Goal: Find specific page/section: Find specific page/section

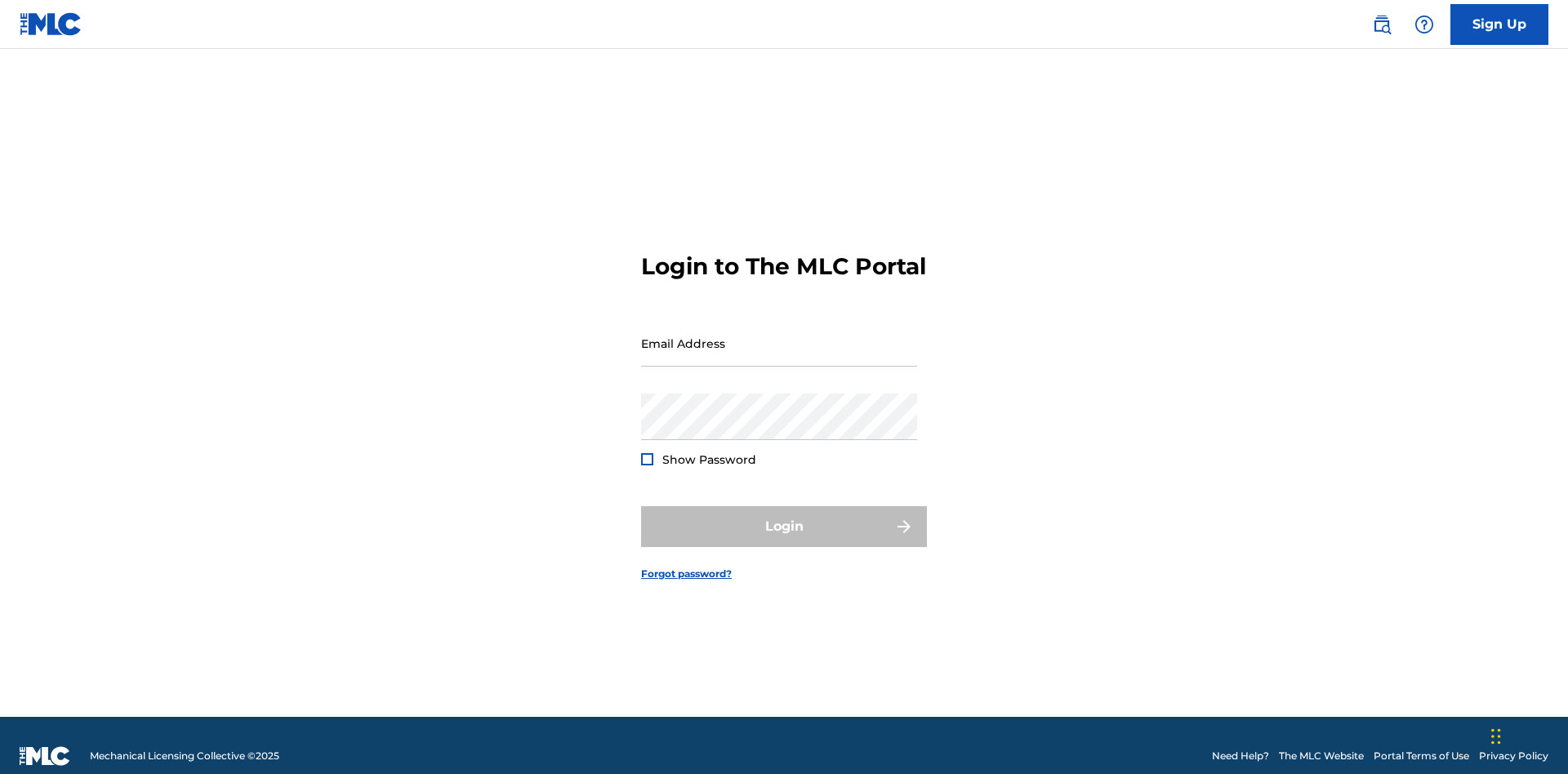
scroll to position [21, 0]
click at [779, 335] on input "Email Address" at bounding box center [779, 344] width 276 height 47
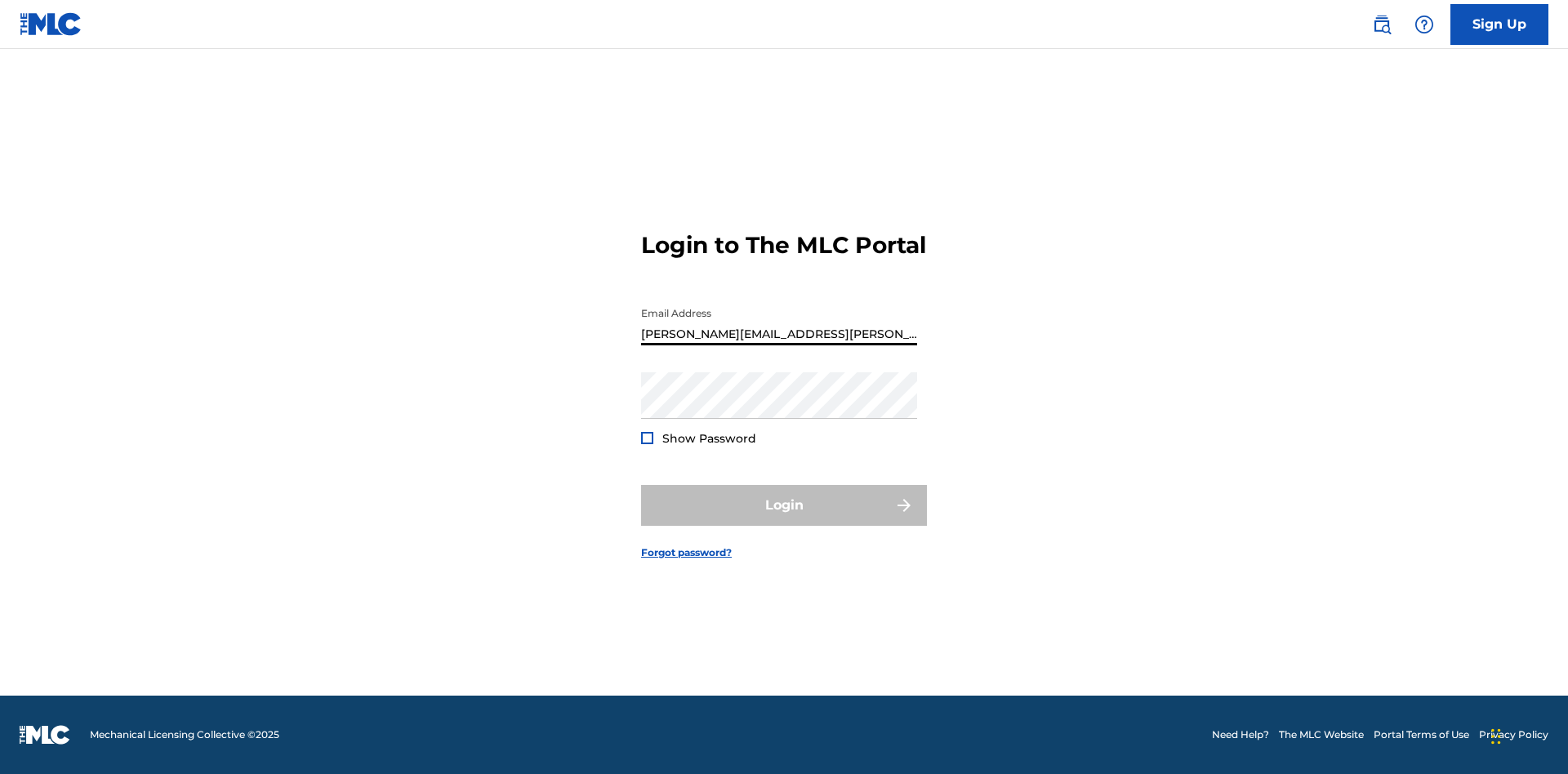
type input "[PERSON_NAME][EMAIL_ADDRESS][PERSON_NAME][DOMAIN_NAME]"
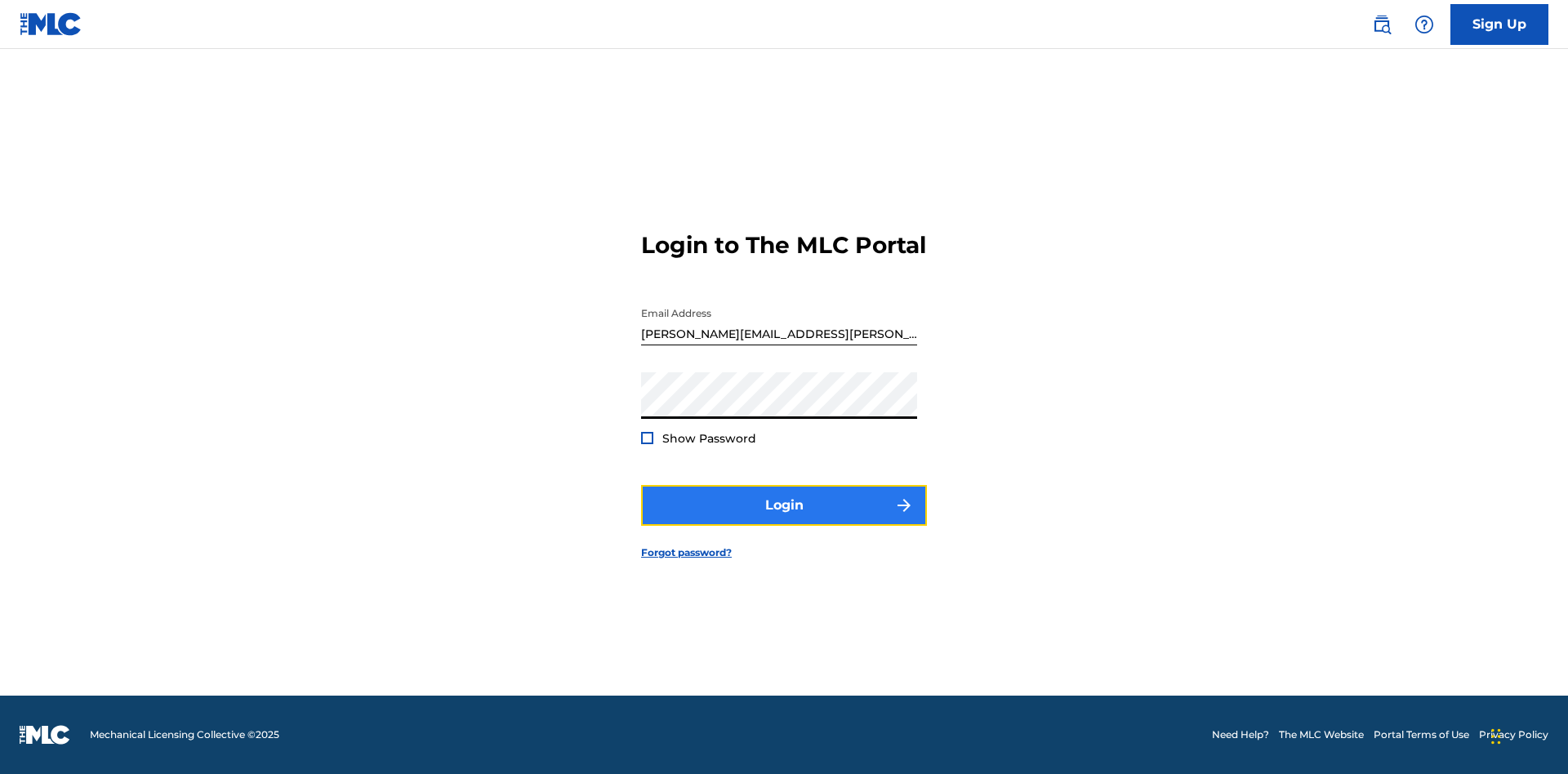
click at [784, 519] on button "Login" at bounding box center [784, 506] width 286 height 41
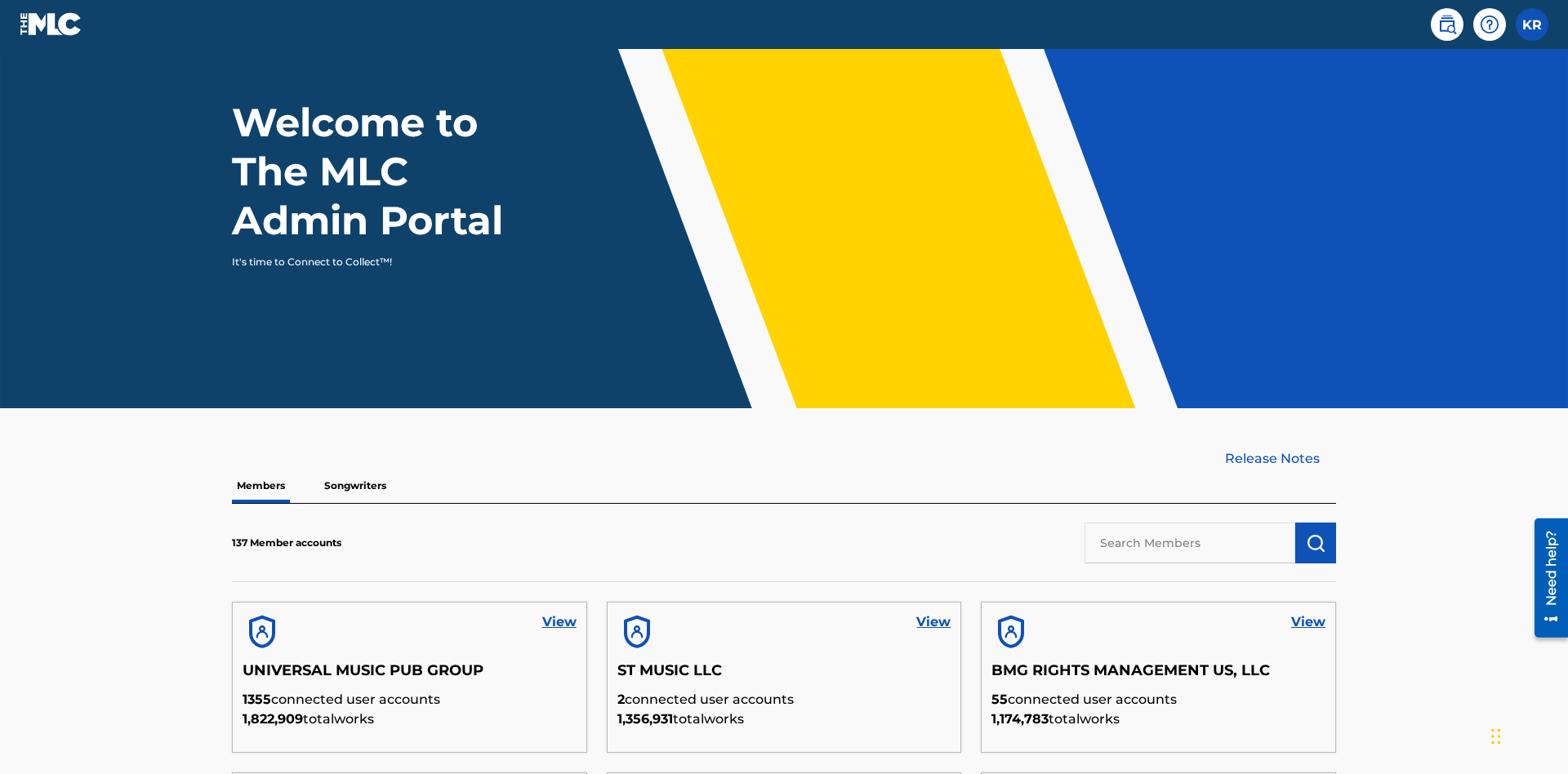
click at [1190, 522] on input "text" at bounding box center [1189, 543] width 210 height 41
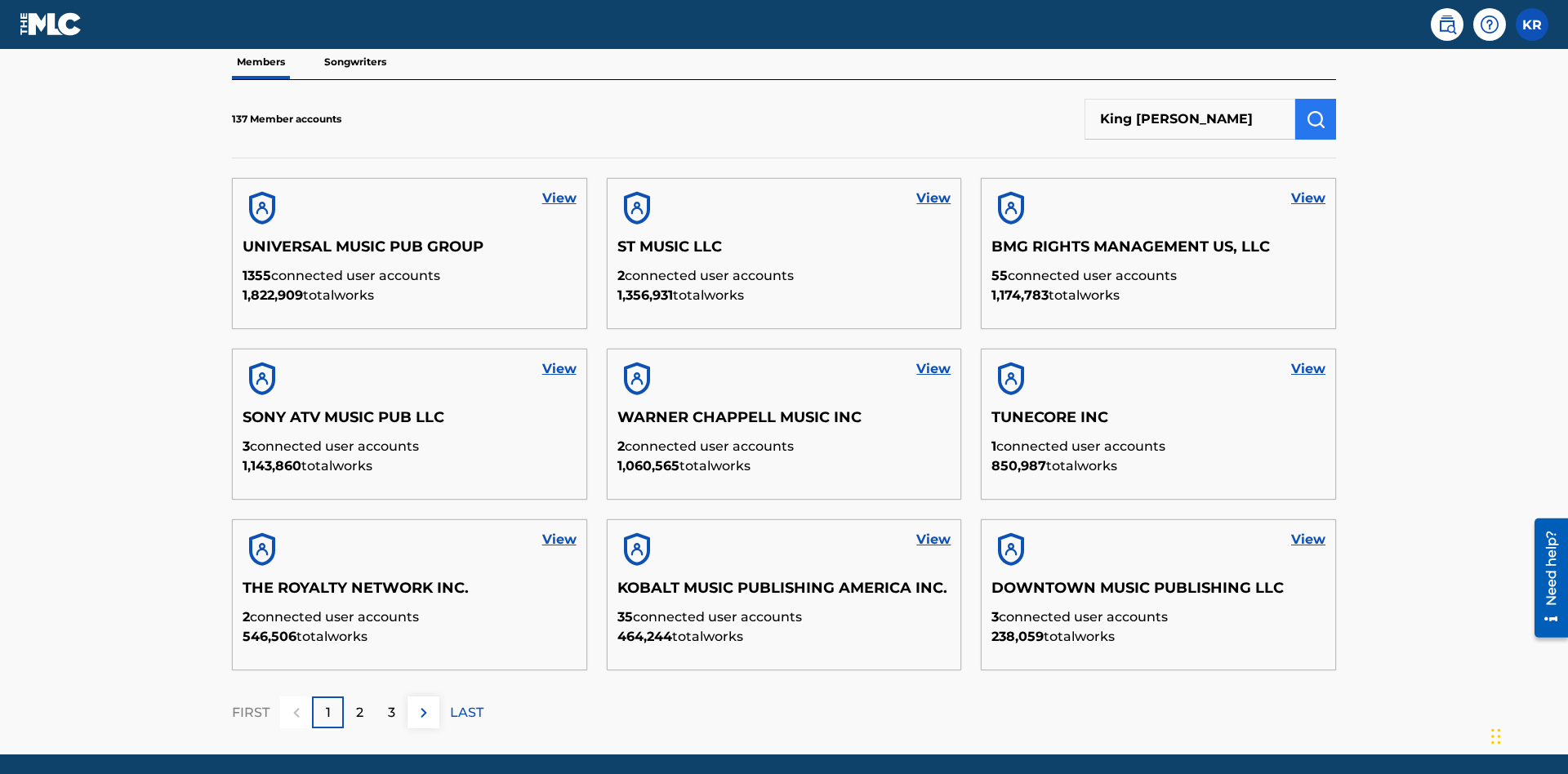
type input "King [PERSON_NAME]"
click at [1316, 110] on img "submit" at bounding box center [1315, 119] width 19 height 19
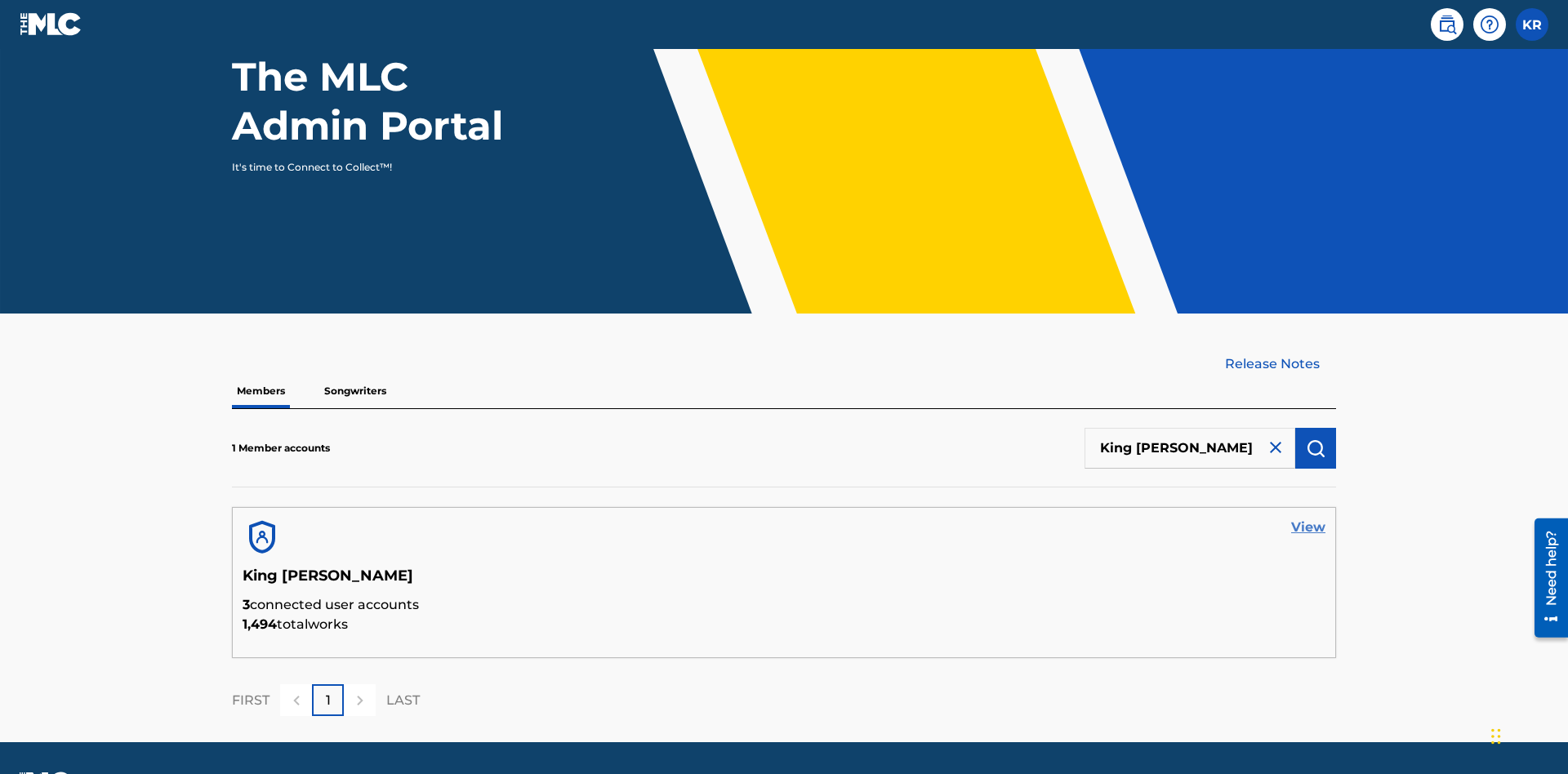
click at [1308, 517] on link "View" at bounding box center [1308, 527] width 34 height 19
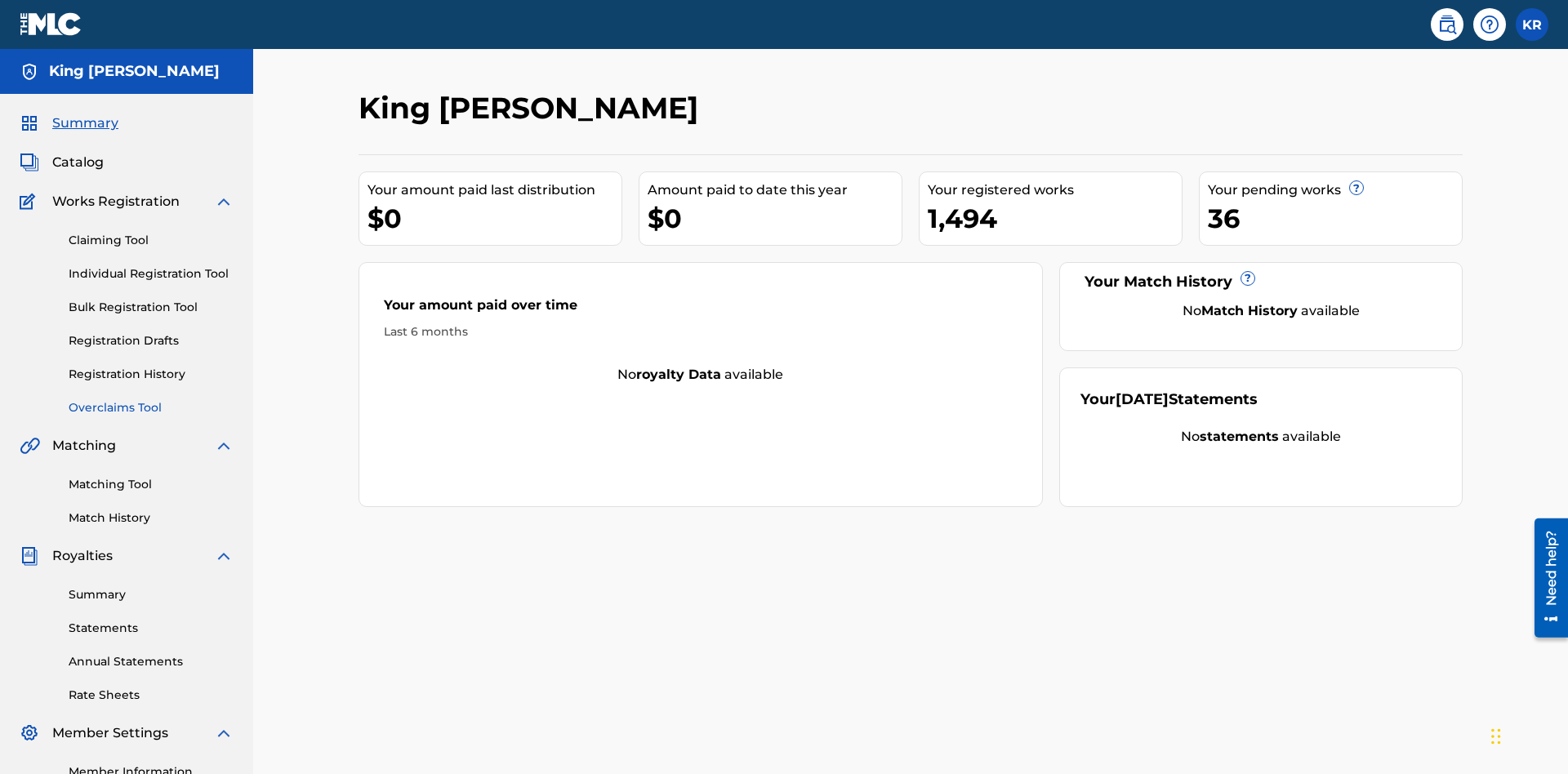
click at [151, 399] on link "Overclaims Tool" at bounding box center [151, 408] width 165 height 17
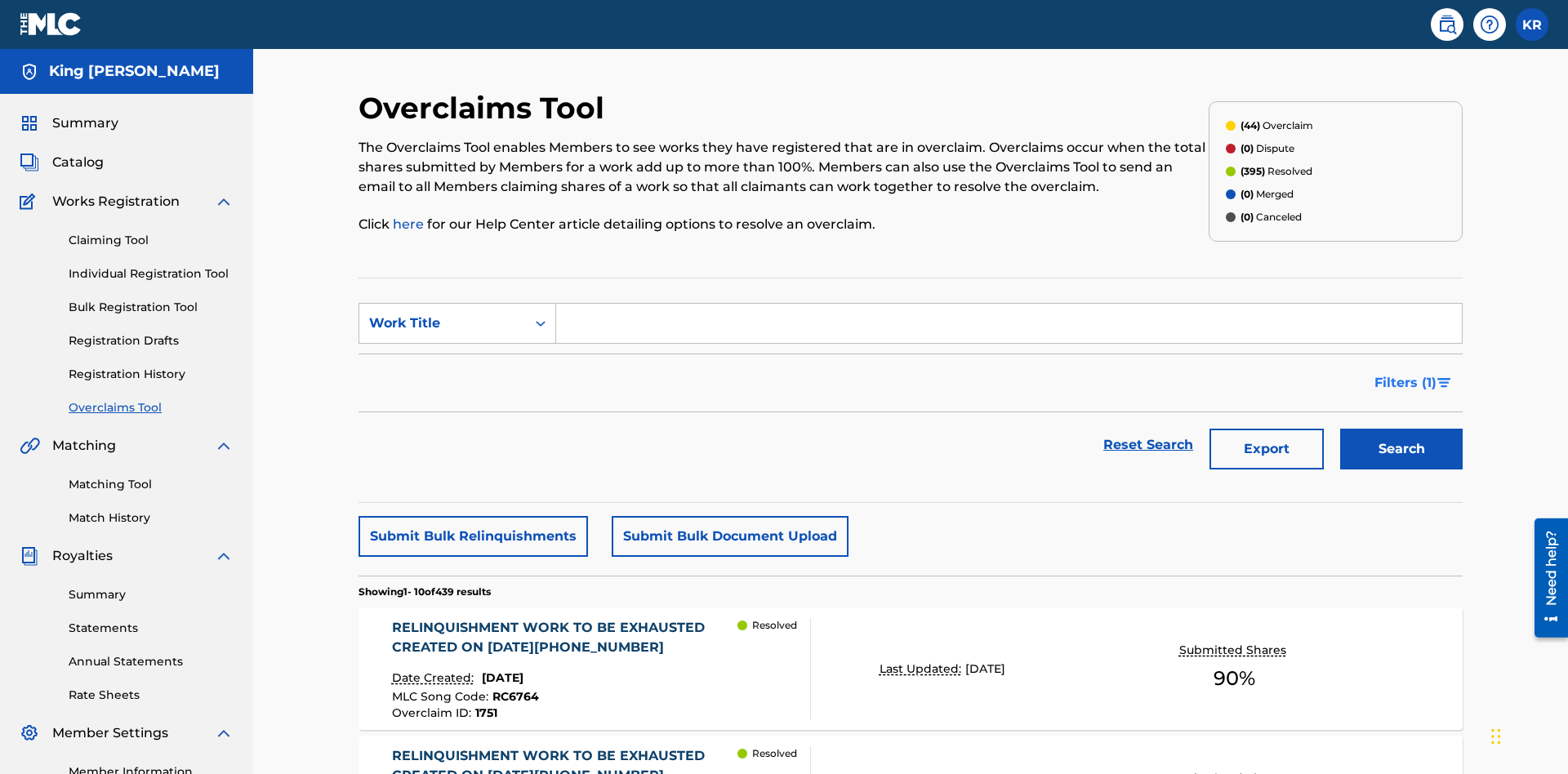
click at [1404, 373] on span "Filters ( 1 )" at bounding box center [1405, 382] width 62 height 19
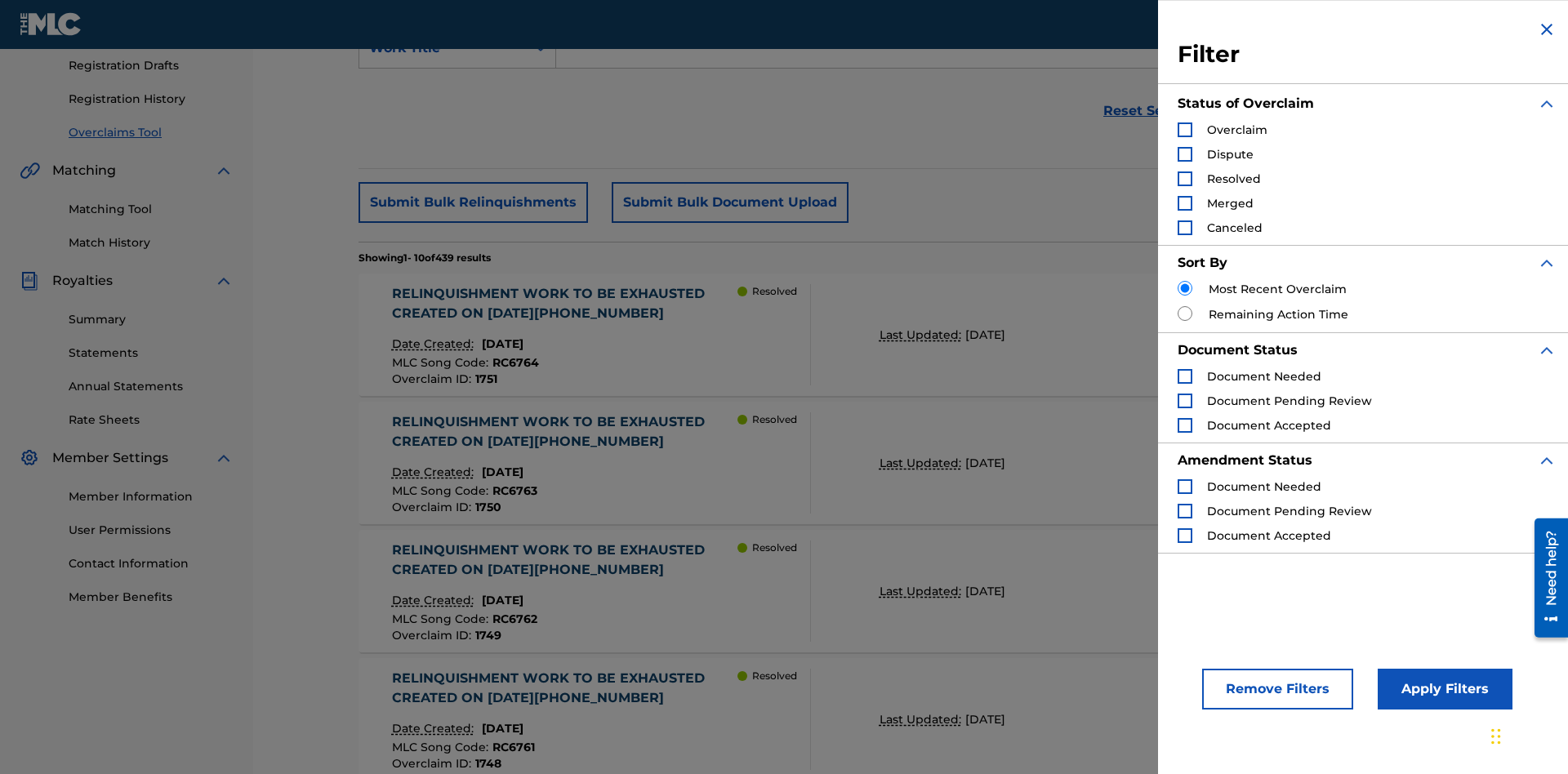
click at [1185, 130] on div "Search Form" at bounding box center [1185, 130] width 15 height 15
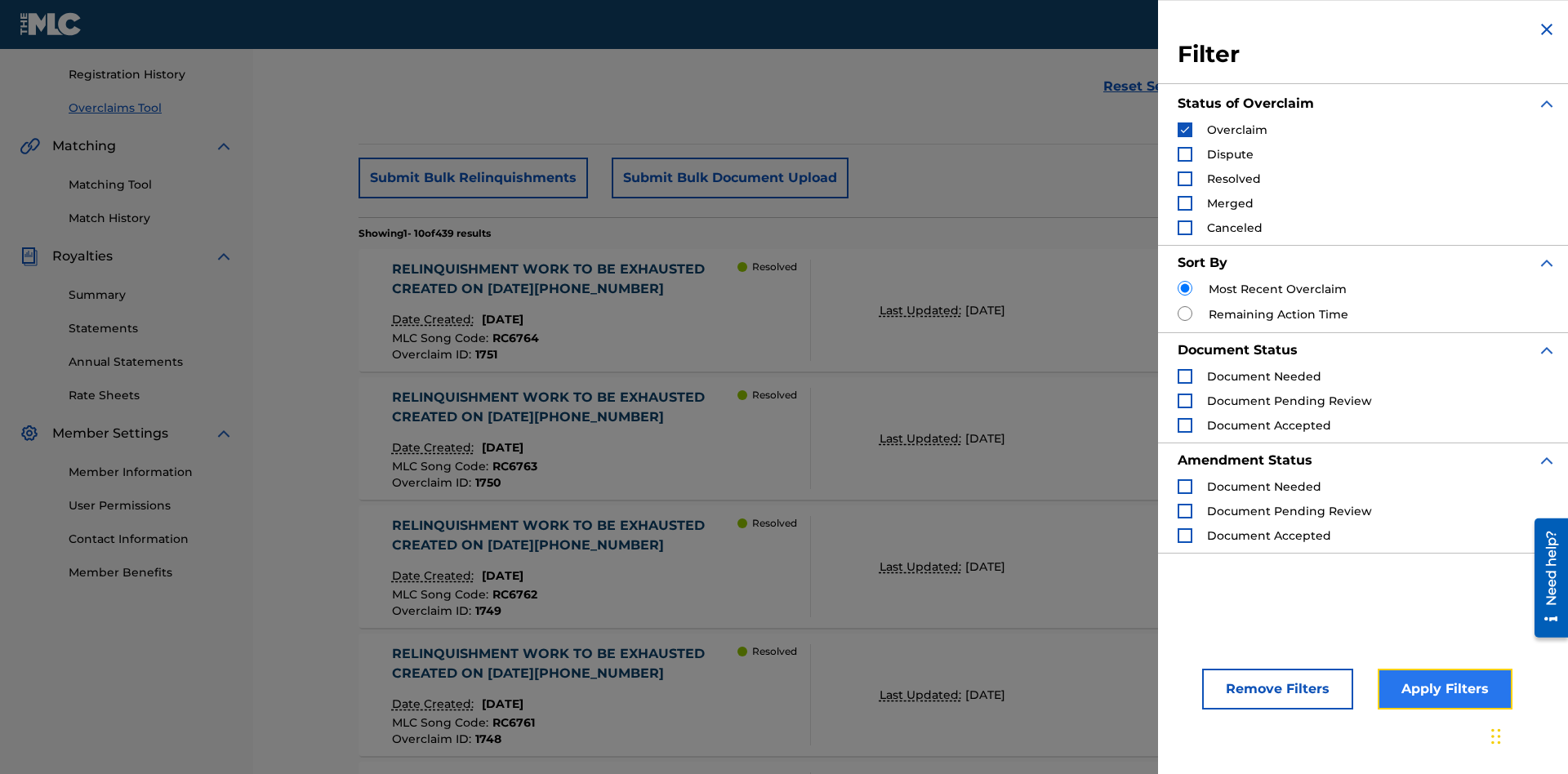
click at [1442, 689] on button "Apply Filters" at bounding box center [1445, 689] width 135 height 41
